Goal: Task Accomplishment & Management: Manage account settings

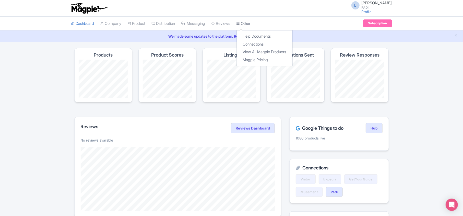
click at [251, 24] on link "Other" at bounding box center [244, 24] width 14 height 14
click at [258, 44] on link "Connections" at bounding box center [265, 44] width 56 height 8
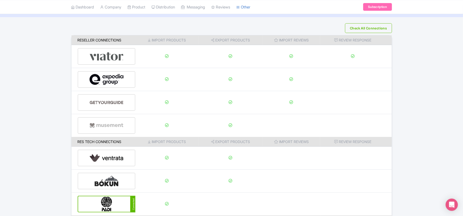
scroll to position [80, 0]
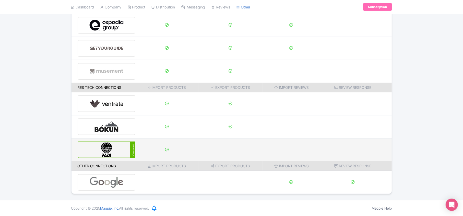
click at [102, 148] on img at bounding box center [106, 150] width 34 height 16
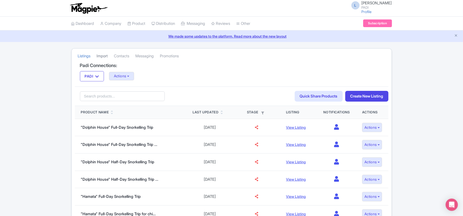
click at [99, 57] on link "Import" at bounding box center [102, 56] width 11 height 14
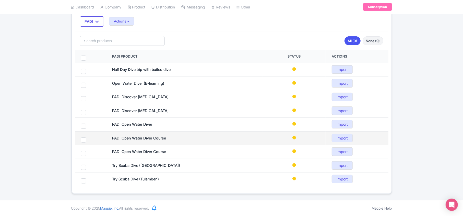
scroll to position [56, 0]
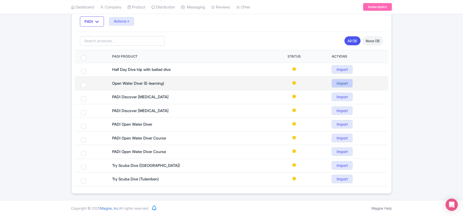
click at [345, 82] on link "Import" at bounding box center [342, 83] width 21 height 8
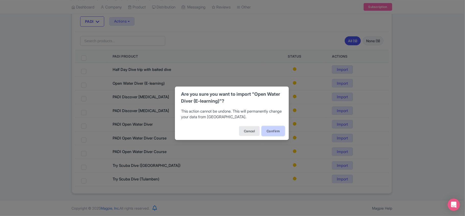
click at [273, 130] on button "Confirm" at bounding box center [273, 131] width 23 height 10
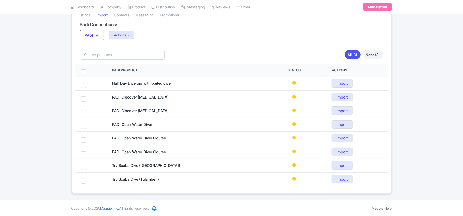
scroll to position [42, 0]
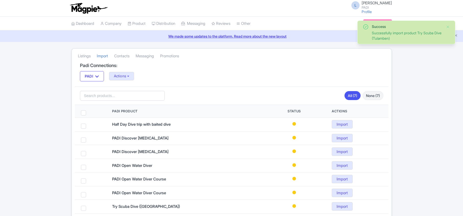
scroll to position [29, 0]
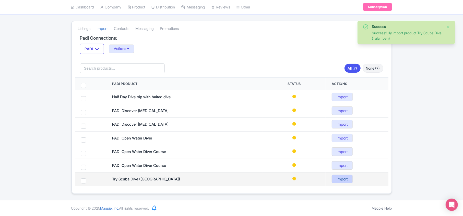
click at [346, 175] on link "Import" at bounding box center [342, 179] width 21 height 8
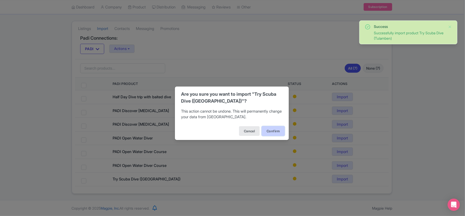
click at [275, 130] on button "Confirm" at bounding box center [273, 131] width 23 height 10
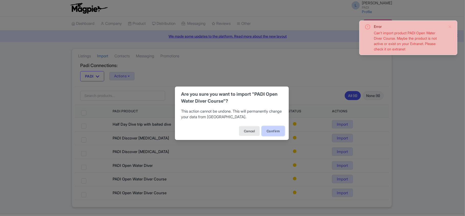
click at [267, 132] on button "Confirm" at bounding box center [273, 131] width 23 height 10
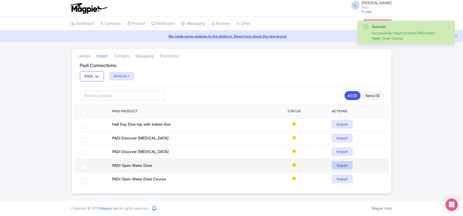
click at [342, 166] on link "Import" at bounding box center [342, 165] width 21 height 8
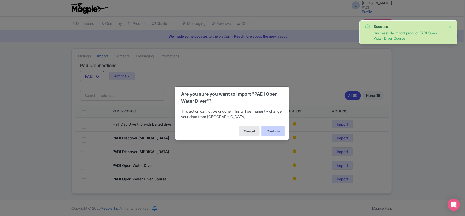
click at [281, 129] on button "Confirm" at bounding box center [273, 131] width 23 height 10
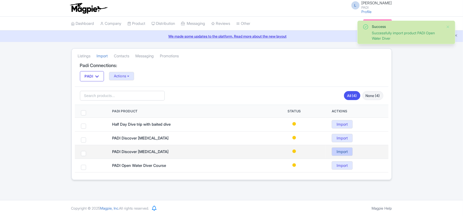
drag, startPoint x: 0, startPoint y: 0, endPoint x: 342, endPoint y: 153, distance: 374.2
click at [342, 153] on link "Import" at bounding box center [342, 151] width 21 height 8
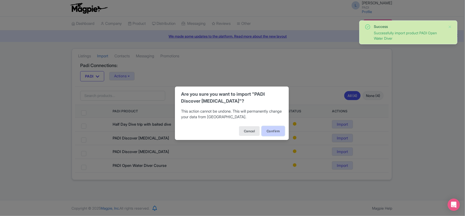
click at [265, 132] on button "Confirm" at bounding box center [273, 131] width 23 height 10
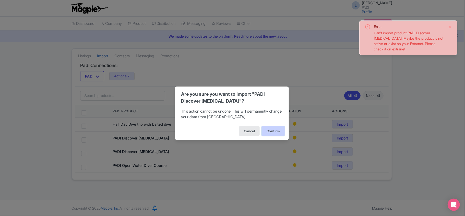
click at [275, 133] on button "Confirm" at bounding box center [273, 131] width 23 height 10
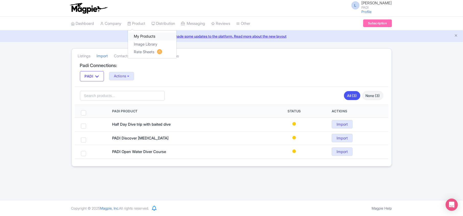
click at [142, 36] on link "My Products" at bounding box center [152, 36] width 49 height 8
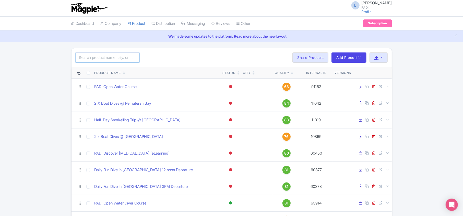
click at [109, 55] on input "search" at bounding box center [108, 58] width 64 height 10
paste input "98246"
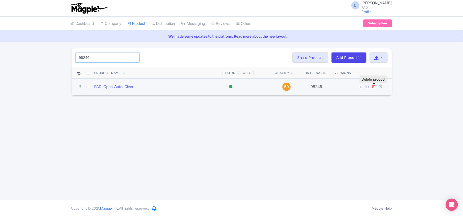
type input "98246"
click at [230, 87] on icon at bounding box center [374, 86] width 4 height 4
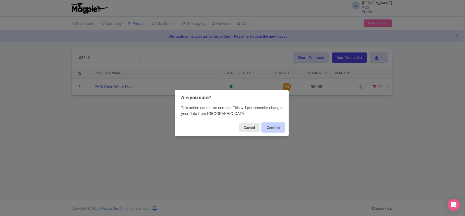
click at [230, 127] on button "Confirm" at bounding box center [273, 127] width 23 height 10
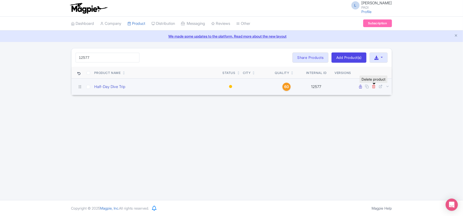
type input "12577"
click at [373, 88] on icon at bounding box center [374, 86] width 4 height 4
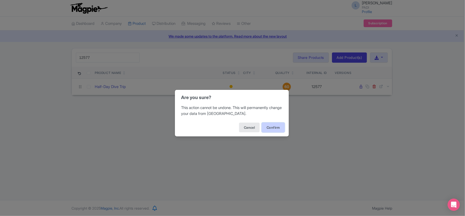
click at [273, 126] on button "Confirm" at bounding box center [273, 127] width 23 height 10
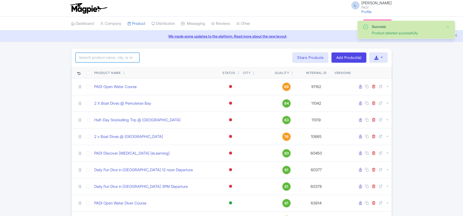
click at [109, 60] on input "search" at bounding box center [108, 58] width 64 height 10
paste input "24113"
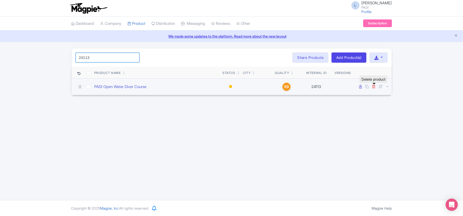
type input "24113"
click at [374, 86] on icon at bounding box center [374, 86] width 4 height 4
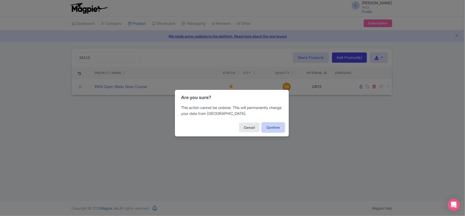
click at [265, 123] on button "Confirm" at bounding box center [273, 127] width 23 height 10
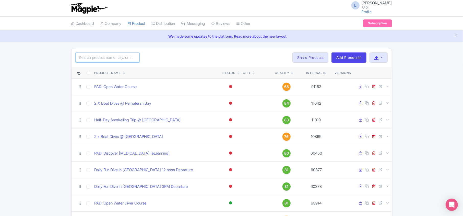
click at [126, 60] on input "search" at bounding box center [108, 58] width 64 height 10
paste input "99052"
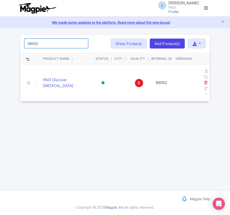
drag, startPoint x: 49, startPoint y: 41, endPoint x: 7, endPoint y: 41, distance: 42.7
click at [7, 41] on div "Success Product deleted successfully 99052 Search Bulk Actions Delete Add to Co…" at bounding box center [115, 67] width 230 height 67
paste input "72227"
drag, startPoint x: 42, startPoint y: 43, endPoint x: 22, endPoint y: 40, distance: 20.7
click at [22, 40] on div "72227 Search Bulk Actions Delete Add to Collection Share Products Add to Collec…" at bounding box center [115, 43] width 190 height 18
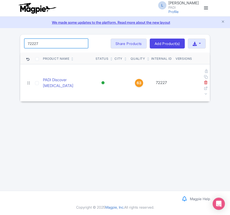
paste input "14"
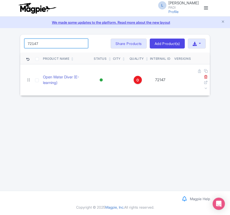
drag, startPoint x: 44, startPoint y: 44, endPoint x: 18, endPoint y: 39, distance: 26.9
click at [18, 39] on div "Success Product deleted successfully 72147 Search Bulk Actions Delete Add to Co…" at bounding box center [115, 65] width 196 height 62
paste input "87231"
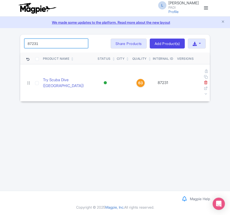
drag, startPoint x: 43, startPoint y: 43, endPoint x: 2, endPoint y: 38, distance: 41.9
click at [2, 38] on div "Success Product deleted successfully 87231 Search Bulk Actions Delete Add to Co…" at bounding box center [115, 67] width 230 height 67
paste input "2"
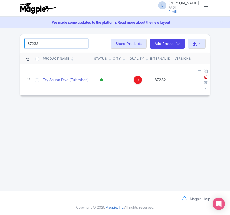
drag, startPoint x: 47, startPoint y: 43, endPoint x: 9, endPoint y: 36, distance: 39.2
click at [9, 36] on div "Success Product deleted successfully 87232 Search Bulk Actions Delete Add to Co…" at bounding box center [115, 65] width 230 height 62
paste input "3508"
drag, startPoint x: 56, startPoint y: 42, endPoint x: -1, endPoint y: 41, distance: 57.0
click at [0, 41] on html "L Luca Novelli PADI Profile Users Settings Sign out Dashboard Company Product M…" at bounding box center [115, 107] width 230 height 215
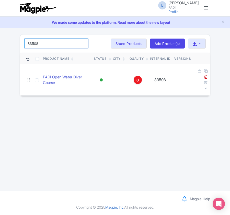
paste input "59419"
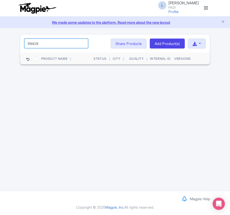
drag, startPoint x: 55, startPoint y: 44, endPoint x: -1, endPoint y: 32, distance: 57.2
click at [0, 32] on html "L Luca Novelli PADI Profile Users Settings Sign out Dashboard Company Product M…" at bounding box center [115, 107] width 230 height 215
paste input "98551"
drag, startPoint x: 40, startPoint y: 44, endPoint x: 3, endPoint y: 40, distance: 37.0
click at [3, 40] on div "Success Product deleted successfully 98551 Search Bulk Actions Delete Add to Co…" at bounding box center [115, 49] width 230 height 31
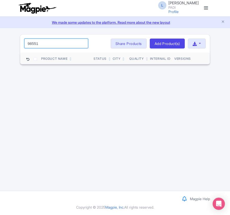
paste input "85419"
drag, startPoint x: 58, startPoint y: 45, endPoint x: -1, endPoint y: 41, distance: 58.9
click at [0, 41] on html "L Luca Novelli PADI Profile Users Settings Sign out Dashboard Company Product M…" at bounding box center [115, 107] width 230 height 215
paste input "54"
drag, startPoint x: 44, startPoint y: 41, endPoint x: -1, endPoint y: 32, distance: 46.0
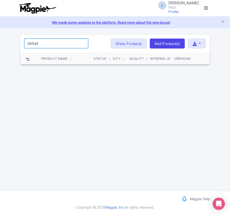
click at [0, 32] on html "L Luca Novelli PADI Profile Users Settings Sign out Dashboard Company Product M…" at bounding box center [115, 107] width 230 height 215
paste input "63"
drag, startPoint x: 50, startPoint y: 44, endPoint x: 6, endPoint y: 38, distance: 44.4
click at [6, 38] on div "Success Product deleted successfully 85563 Search Bulk Actions Delete Add to Co…" at bounding box center [115, 49] width 230 height 31
paste input "10081"
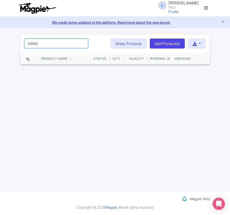
drag, startPoint x: 41, startPoint y: 40, endPoint x: 9, endPoint y: 37, distance: 32.4
click at [9, 37] on div "Success Product deleted successfully 10081 Search Bulk Actions Delete Add to Co…" at bounding box center [115, 49] width 230 height 31
paste input "59026"
type input "59026"
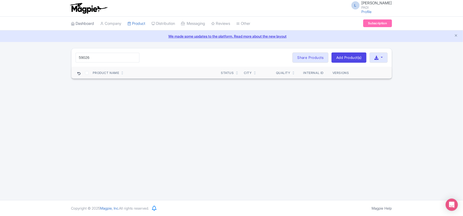
click at [79, 25] on link "Dashboard" at bounding box center [82, 24] width 23 height 14
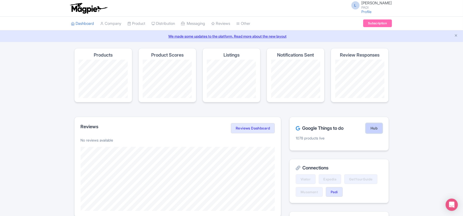
click at [375, 128] on link "Hub" at bounding box center [374, 128] width 17 height 10
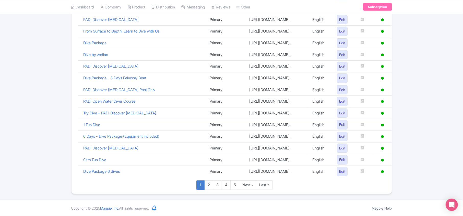
scroll to position [353, 0]
click at [265, 185] on link "Last »" at bounding box center [264, 184] width 17 height 9
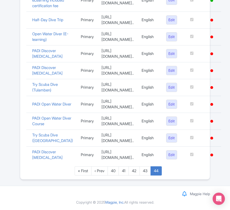
scroll to position [196, 0]
